Goal: Task Accomplishment & Management: Manage account settings

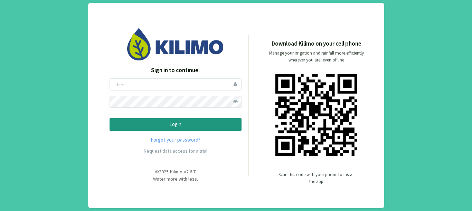
click at [184, 93] on form "Login" at bounding box center [176, 104] width 132 height 53
click at [174, 89] on input "email" at bounding box center [176, 84] width 132 height 12
type input "gmercuri"
click at [110, 118] on button "Login" at bounding box center [176, 124] width 132 height 13
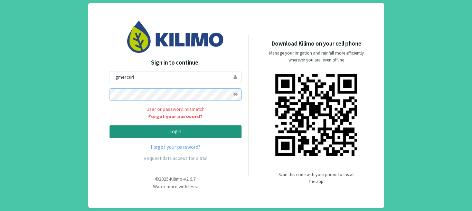
click at [28, 86] on div "Sign in to continue. gmercuri User or password mismatch Forgot your password? L…" at bounding box center [236, 105] width 472 height 211
click at [110, 125] on button "Login" at bounding box center [176, 131] width 132 height 13
click at [54, 83] on div "Sign in to continue. gmercuri User or password mismatch Forgot your password? L…" at bounding box center [236, 105] width 472 height 211
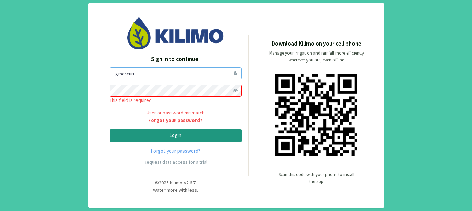
drag, startPoint x: 146, startPoint y: 74, endPoint x: 31, endPoint y: 68, distance: 115.6
click at [31, 68] on div "Sign in to continue. gmercuri This field is required User or password mismatch …" at bounding box center [236, 105] width 472 height 211
type input "pliniojunior"
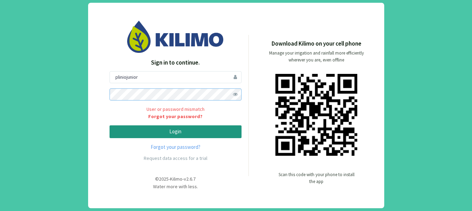
click at [110, 125] on button "Login" at bounding box center [176, 131] width 132 height 13
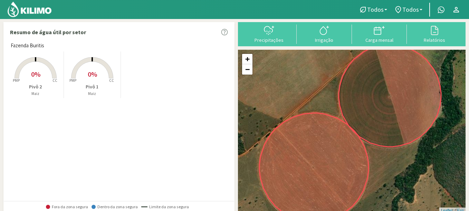
click at [85, 73] on rect at bounding box center [92, 78] width 55 height 55
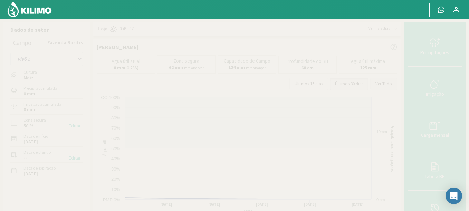
click at [390, 82] on button "Ver Tudo" at bounding box center [383, 84] width 27 height 12
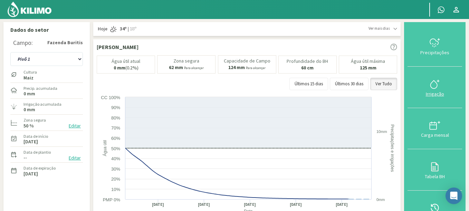
click at [435, 93] on div "Irrigação" at bounding box center [435, 94] width 50 height 5
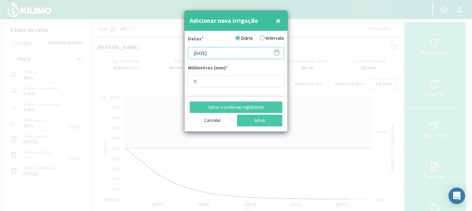
click at [229, 58] on input "[DATE]" at bounding box center [236, 53] width 96 height 12
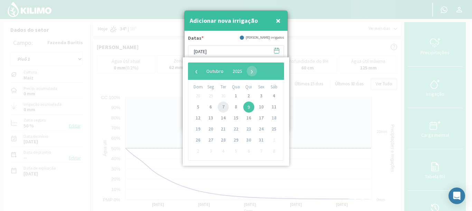
click at [222, 107] on span "7" at bounding box center [223, 107] width 11 height 11
type input "07/10/2025"
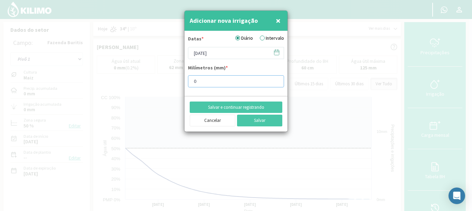
drag, startPoint x: 206, startPoint y: 80, endPoint x: 167, endPoint y: 71, distance: 39.6
click at [167, 71] on div "Adicionar nova irrigação × Datas * Diário Intervalo 07/10/2025 Milímetros (mm) …" at bounding box center [236, 105] width 472 height 211
drag, startPoint x: 211, startPoint y: 85, endPoint x: 185, endPoint y: 77, distance: 27.1
click at [185, 77] on form "Datas * Diário Intervalo 07/10/2025 Milímetros (mm) * 0" at bounding box center [235, 63] width 103 height 65
type input "10"
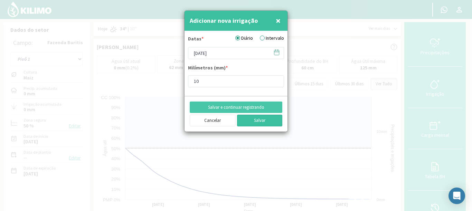
click at [255, 121] on button "Salvar" at bounding box center [260, 121] width 46 height 12
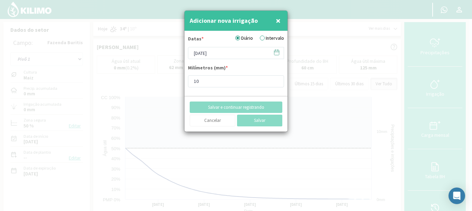
type input "[DATE]"
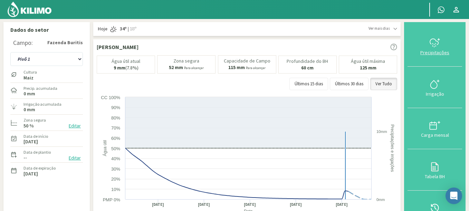
click at [435, 46] on icon at bounding box center [434, 42] width 11 height 11
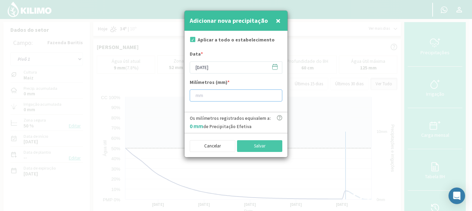
click at [209, 98] on input "number" at bounding box center [236, 95] width 93 height 12
type input "20"
click at [212, 66] on input "[DATE]" at bounding box center [236, 67] width 93 height 12
click at [245, 145] on button "Salvar" at bounding box center [260, 146] width 46 height 12
type input "[DATE]"
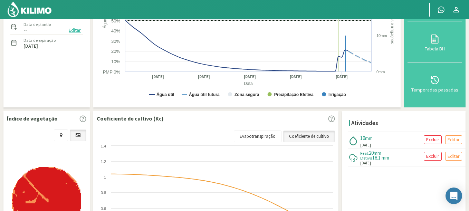
scroll to position [207, 0]
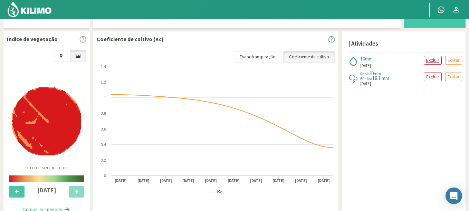
click at [436, 62] on p "Excluir" at bounding box center [432, 60] width 13 height 8
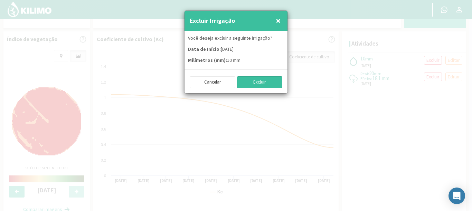
click at [260, 82] on button "Excluir" at bounding box center [260, 82] width 46 height 12
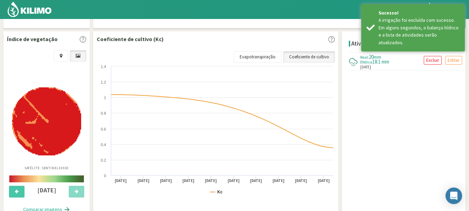
click at [433, 78] on div "Atividades Real: 20 mm Efetiva 18.1 mm 05/10/2025 Excluir Editar Editar irrigaç…" at bounding box center [404, 123] width 124 height 185
click at [433, 63] on p "Excluir" at bounding box center [432, 60] width 13 height 8
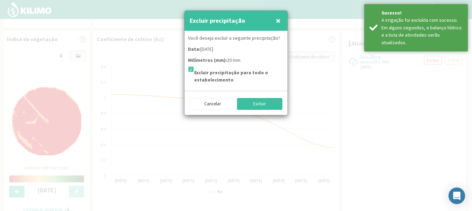
click at [240, 102] on button "Excluir" at bounding box center [260, 104] width 46 height 12
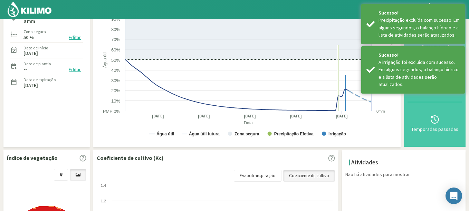
scroll to position [0, 0]
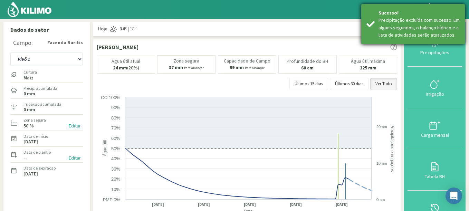
click at [457, 13] on div "Sucesso!" at bounding box center [419, 12] width 81 height 7
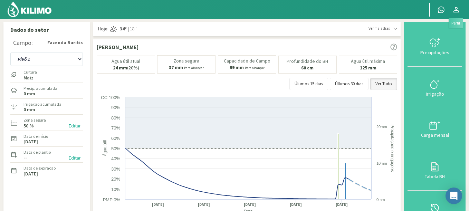
click at [453, 10] on icon at bounding box center [456, 10] width 8 height 8
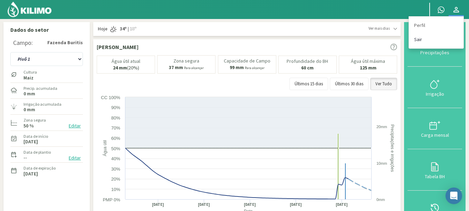
click at [423, 42] on link "Sair" at bounding box center [436, 39] width 55 height 14
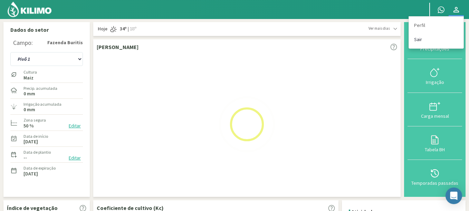
click at [420, 38] on link "Sair" at bounding box center [436, 39] width 55 height 14
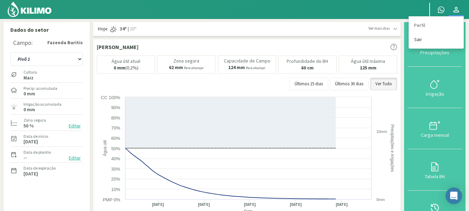
click at [420, 38] on link "Sair" at bounding box center [436, 39] width 55 height 14
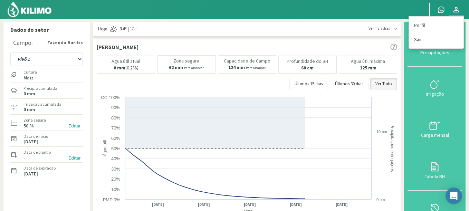
click at [420, 38] on link "Sair" at bounding box center [436, 39] width 55 height 14
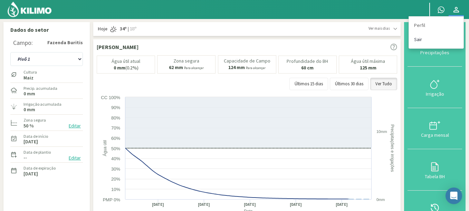
click at [424, 39] on link "Sair" at bounding box center [436, 39] width 55 height 14
click at [443, 41] on link "Sair" at bounding box center [436, 39] width 55 height 14
click at [461, 9] on link at bounding box center [456, 9] width 15 height 13
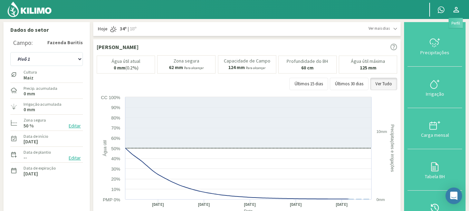
click at [461, 9] on link at bounding box center [456, 9] width 15 height 13
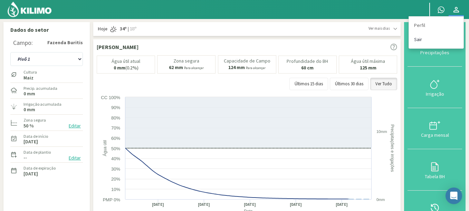
click at [415, 36] on link "Sair" at bounding box center [436, 39] width 55 height 14
click at [415, 37] on link "Sair" at bounding box center [436, 39] width 55 height 14
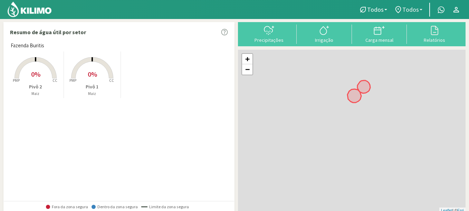
click at [417, 9] on span "Todos" at bounding box center [410, 9] width 17 height 7
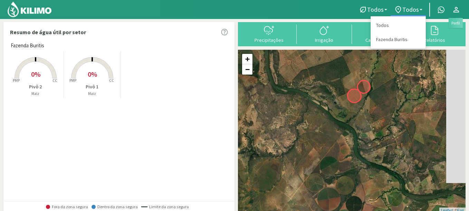
click at [459, 6] on icon at bounding box center [456, 10] width 8 height 8
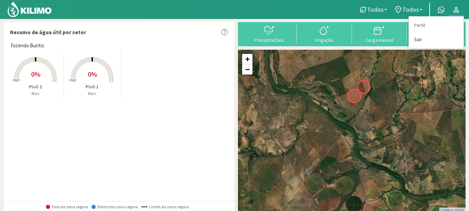
click at [428, 34] on link "Sair" at bounding box center [436, 39] width 55 height 14
click at [422, 39] on link "Sair" at bounding box center [436, 39] width 55 height 14
click at [418, 41] on link "Sair" at bounding box center [436, 39] width 55 height 14
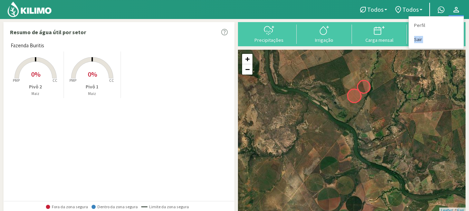
click at [418, 41] on link "Sair" at bounding box center [436, 39] width 55 height 14
click at [308, 10] on div at bounding box center [175, 9] width 350 height 19
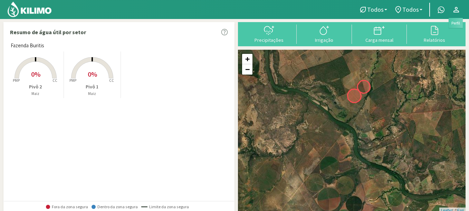
click at [455, 10] on icon at bounding box center [457, 10] width 6 height 6
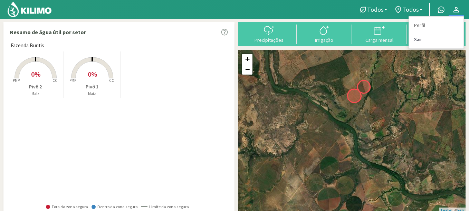
click at [417, 40] on link "Sair" at bounding box center [436, 39] width 55 height 14
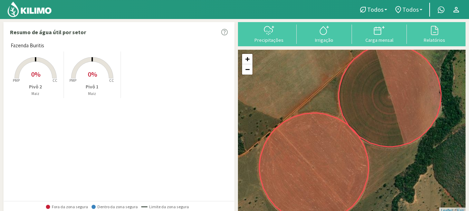
click at [424, 8] on link "Todos" at bounding box center [408, 9] width 35 height 13
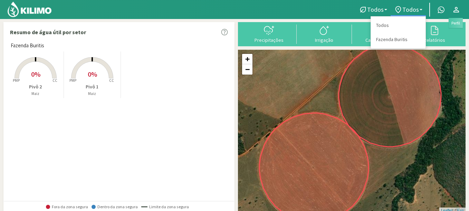
click at [457, 11] on icon at bounding box center [456, 10] width 8 height 8
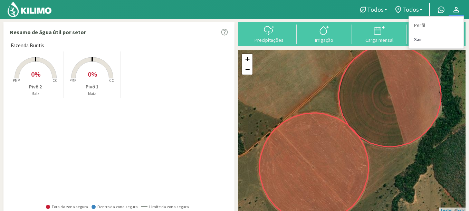
click at [423, 37] on link "Sair" at bounding box center [436, 39] width 55 height 14
click at [421, 41] on link "Sair" at bounding box center [436, 39] width 55 height 14
click at [160, 34] on div "Resumo de água útil por setor" at bounding box center [119, 31] width 230 height 19
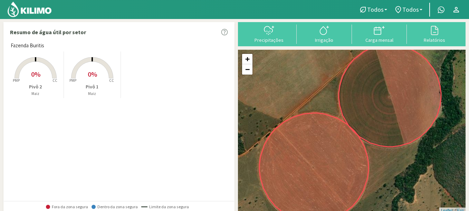
click at [52, 11] on img at bounding box center [29, 9] width 45 height 17
click at [461, 10] on link at bounding box center [456, 9] width 15 height 13
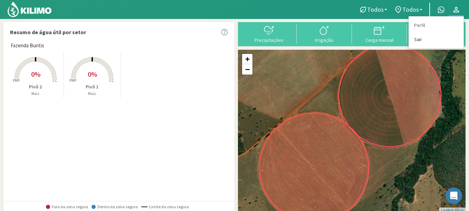
click at [427, 38] on link "Sair" at bounding box center [436, 39] width 55 height 14
click at [419, 35] on link "Sair" at bounding box center [436, 39] width 55 height 14
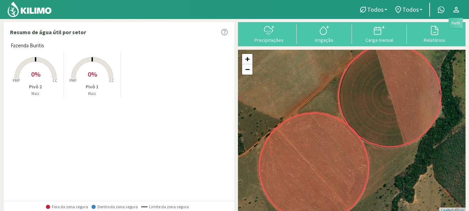
click at [456, 7] on icon at bounding box center [457, 10] width 6 height 6
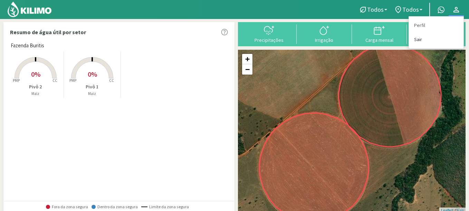
click at [417, 40] on link "Sair" at bounding box center [436, 39] width 55 height 14
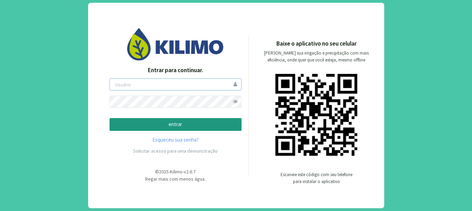
click at [170, 86] on input "email" at bounding box center [176, 84] width 132 height 12
type input "aformosa"
click at [110, 118] on button "entrar" at bounding box center [176, 124] width 132 height 13
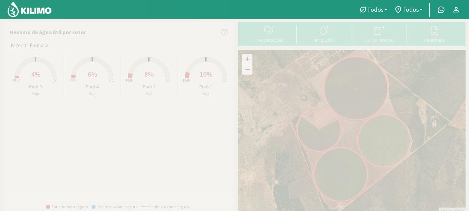
click at [203, 83] on rect at bounding box center [205, 78] width 55 height 55
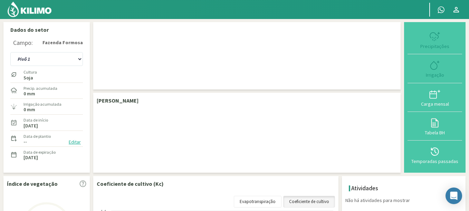
checkbox input "true"
type input "[DATE]"
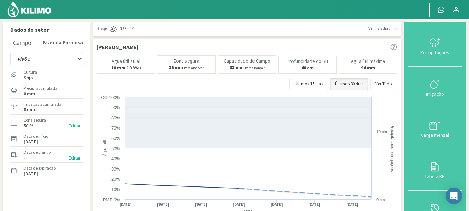
click at [435, 45] on icon at bounding box center [434, 42] width 11 height 11
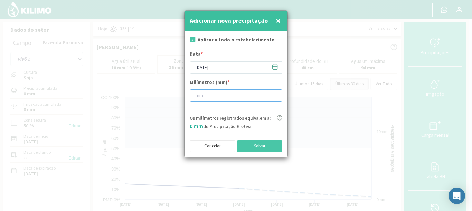
click at [201, 100] on input "number" at bounding box center [236, 95] width 93 height 12
click at [238, 69] on input "[DATE]" at bounding box center [236, 67] width 93 height 12
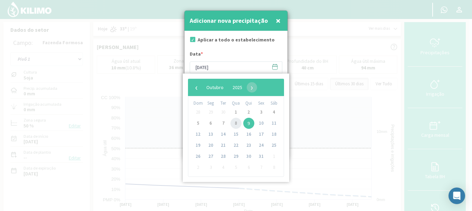
click at [235, 125] on span "8" at bounding box center [235, 123] width 11 height 11
type input "[DATE]"
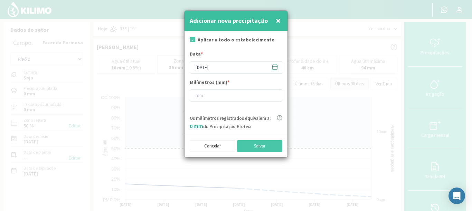
click at [221, 103] on form "Aplicar a todo o estabelecimento Data * [DATE] Milímetros (mm) *" at bounding box center [235, 71] width 103 height 81
click at [220, 100] on input "number" at bounding box center [236, 95] width 93 height 12
type input "10"
click at [246, 145] on button "Salvar" at bounding box center [260, 146] width 46 height 12
click at [253, 147] on button "Salvar" at bounding box center [260, 146] width 46 height 12
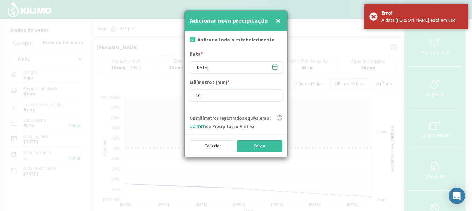
click at [256, 150] on button "Salvar" at bounding box center [260, 146] width 46 height 12
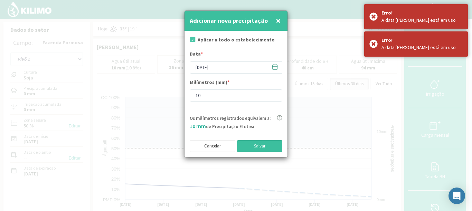
click at [255, 151] on button "Salvar" at bounding box center [260, 146] width 46 height 12
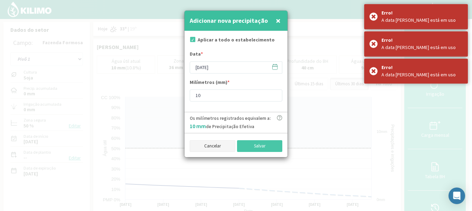
click at [208, 147] on button "Cancelar" at bounding box center [213, 146] width 46 height 12
type input "[DATE]"
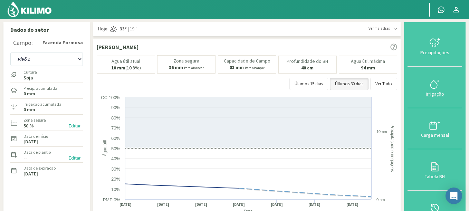
click at [430, 87] on icon at bounding box center [434, 84] width 11 height 11
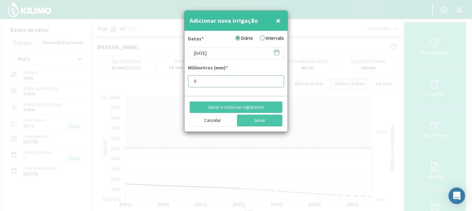
click at [240, 82] on input "0" at bounding box center [236, 81] width 96 height 12
click at [220, 122] on button "Cancelar" at bounding box center [213, 121] width 46 height 12
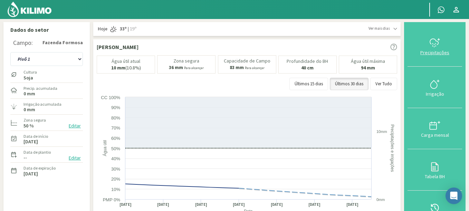
click at [437, 48] on icon at bounding box center [434, 42] width 11 height 11
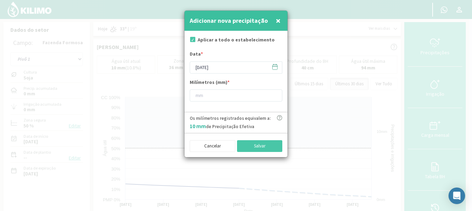
click at [274, 20] on button "×" at bounding box center [278, 21] width 8 height 14
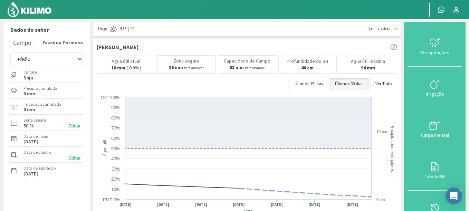
click at [440, 92] on div "Irrigação" at bounding box center [435, 94] width 50 height 5
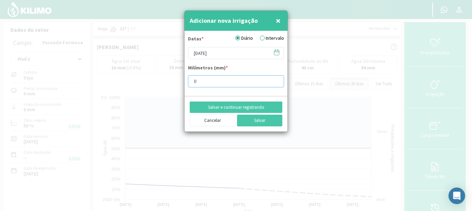
drag, startPoint x: 210, startPoint y: 83, endPoint x: 178, endPoint y: 78, distance: 32.2
click at [178, 78] on div "Adicionar nova irrigação × Datas * Diário Intervalo [DATE] Milímetros (mm) * 0 …" at bounding box center [236, 105] width 472 height 211
type input "10"
click at [270, 122] on button "Salvar" at bounding box center [260, 121] width 46 height 12
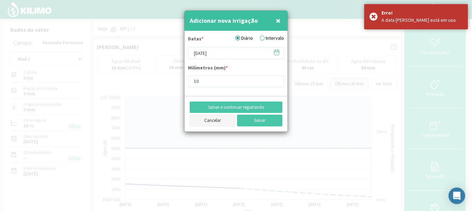
click at [218, 121] on button "Cancelar" at bounding box center [213, 121] width 46 height 12
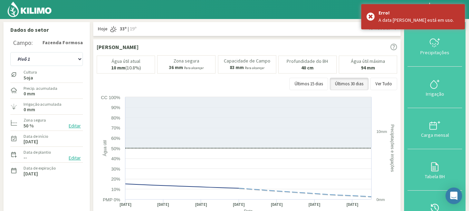
click at [328, 34] on div "Ver mais [PERSON_NAME] [GEOGRAPHIC_DATA] 33º | 19º [GEOGRAPHIC_DATA] 33º | 19º …" at bounding box center [246, 29] width 307 height 14
click at [463, 8] on div "Erro! A data [PERSON_NAME] está em uso." at bounding box center [413, 16] width 104 height 25
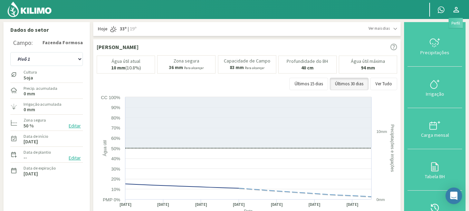
click at [455, 10] on icon at bounding box center [456, 10] width 8 height 8
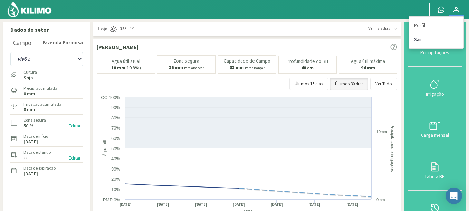
click at [422, 38] on link "Sair" at bounding box center [436, 39] width 55 height 14
